Goal: Entertainment & Leisure: Browse casually

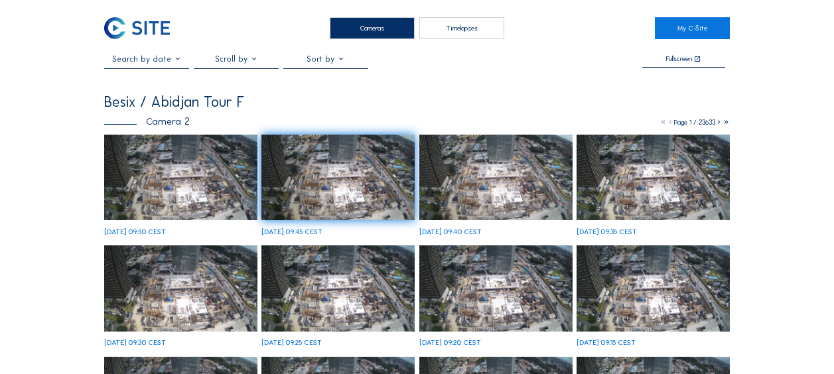
scroll to position [199, 0]
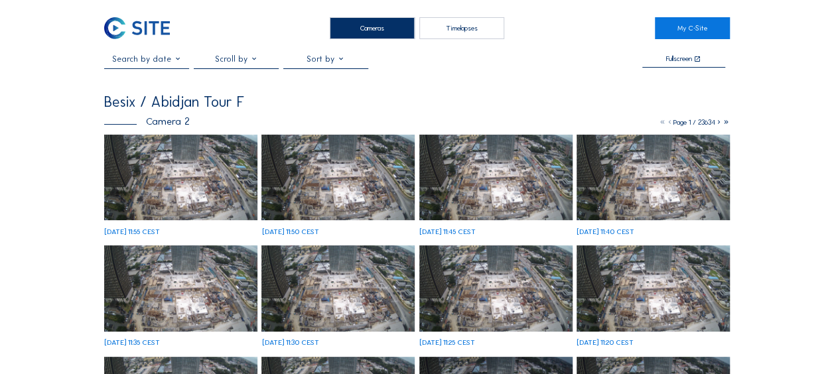
click at [189, 159] on img at bounding box center [180, 178] width 153 height 86
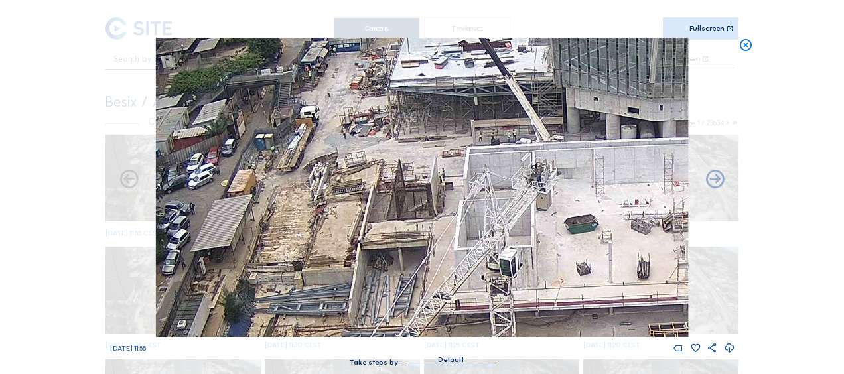
drag, startPoint x: 747, startPoint y: 41, endPoint x: 736, endPoint y: 49, distance: 14.4
click at [747, 42] on icon at bounding box center [746, 45] width 15 height 15
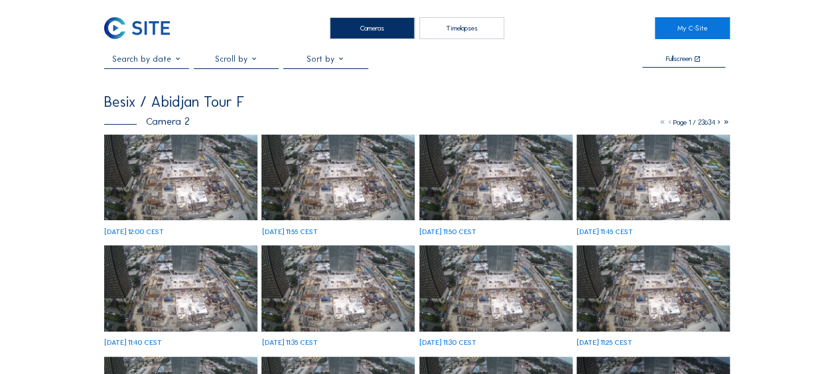
click at [179, 190] on img at bounding box center [180, 178] width 153 height 86
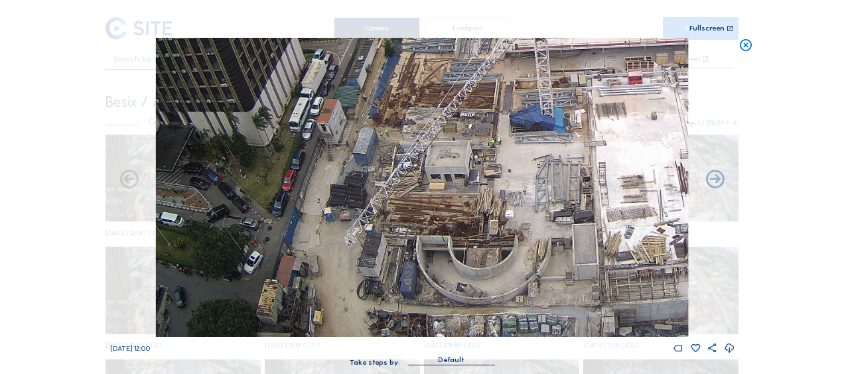
drag, startPoint x: 366, startPoint y: 285, endPoint x: 532, endPoint y: 126, distance: 230.1
click at [532, 125] on img at bounding box center [422, 187] width 532 height 299
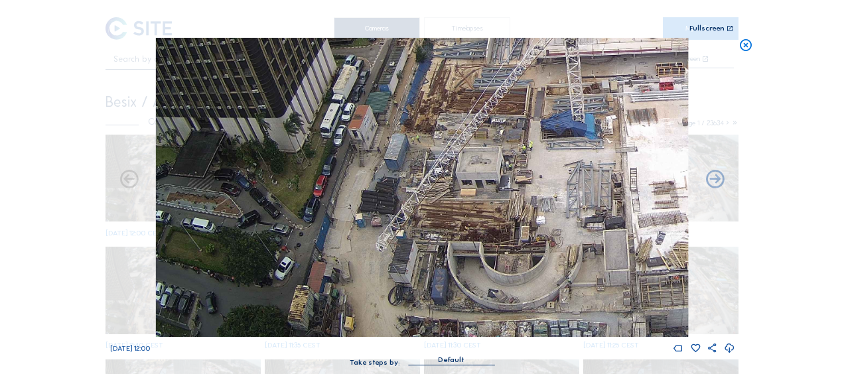
click at [745, 47] on icon at bounding box center [746, 45] width 15 height 15
